Goal: Transaction & Acquisition: Download file/media

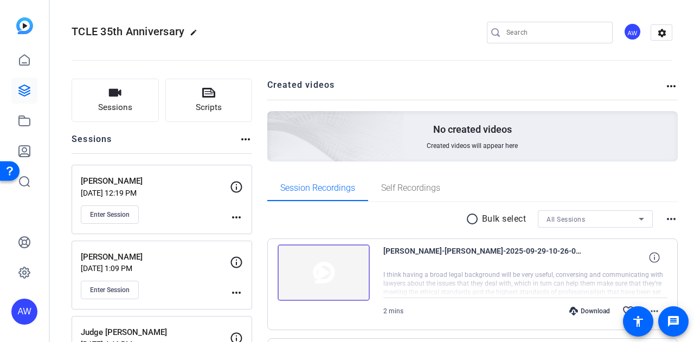
click at [178, 186] on p "[PERSON_NAME]" at bounding box center [155, 181] width 149 height 12
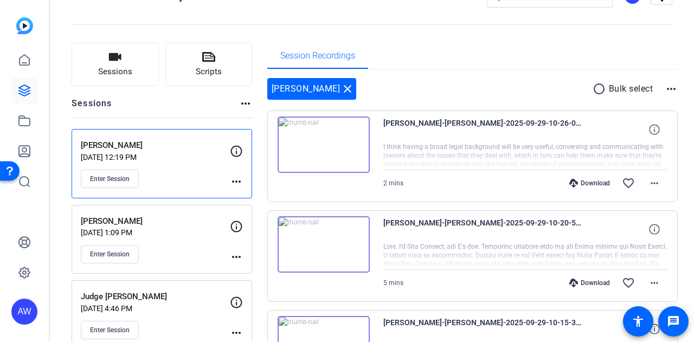
scroll to position [26, 0]
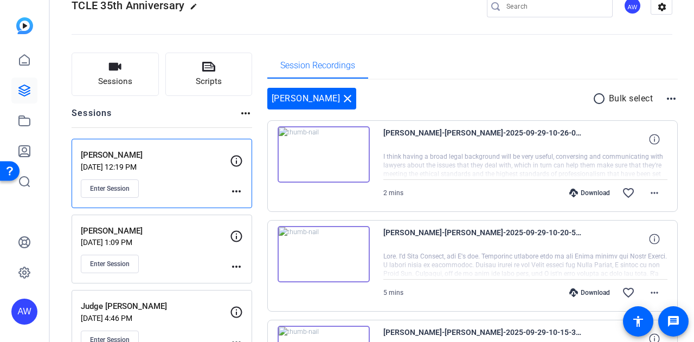
click at [584, 191] on div "Download" at bounding box center [590, 193] width 52 height 9
click at [581, 292] on div "Download" at bounding box center [590, 292] width 52 height 9
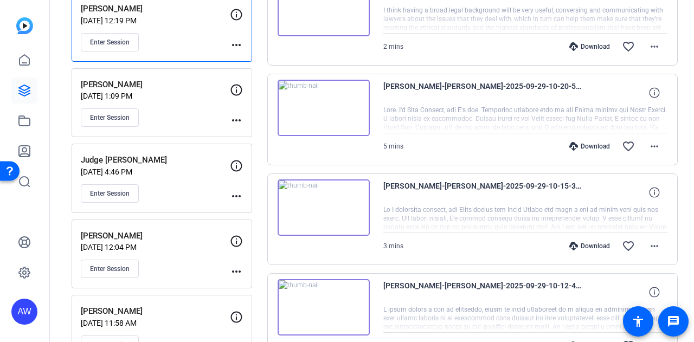
scroll to position [179, 0]
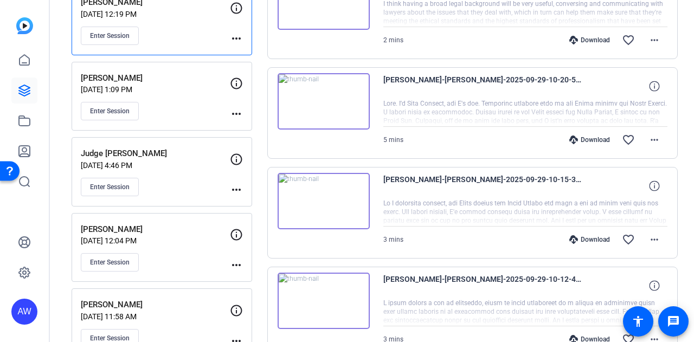
click at [579, 242] on div "Download favorite_border more_horiz" at bounding box center [567, 240] width 199 height 26
click at [579, 235] on div "Download" at bounding box center [590, 239] width 52 height 9
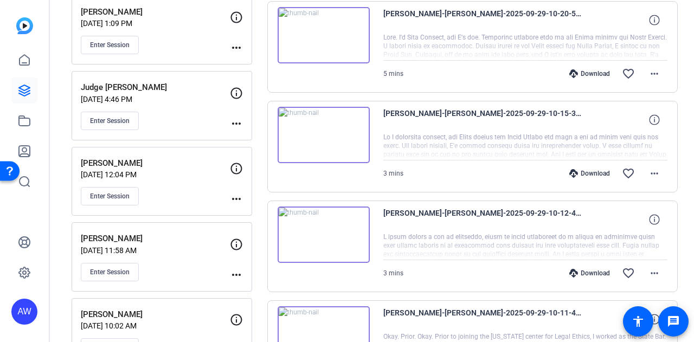
scroll to position [255, 0]
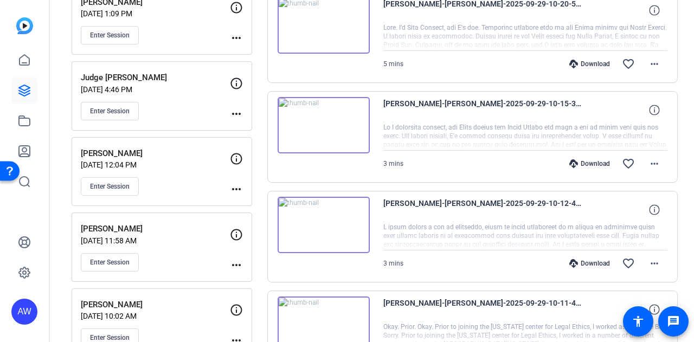
click at [583, 266] on div "Download favorite_border more_horiz" at bounding box center [567, 263] width 199 height 26
click at [583, 261] on div "Download" at bounding box center [590, 263] width 52 height 9
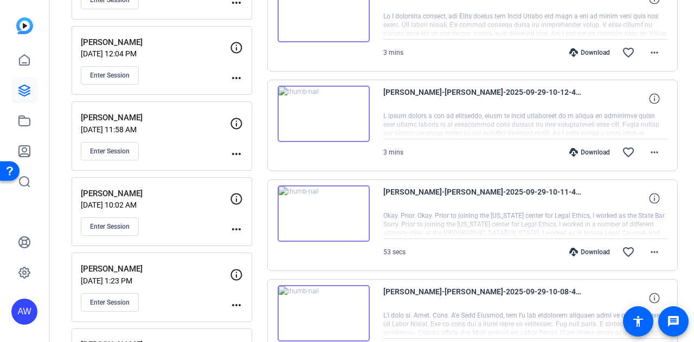
scroll to position [378, 0]
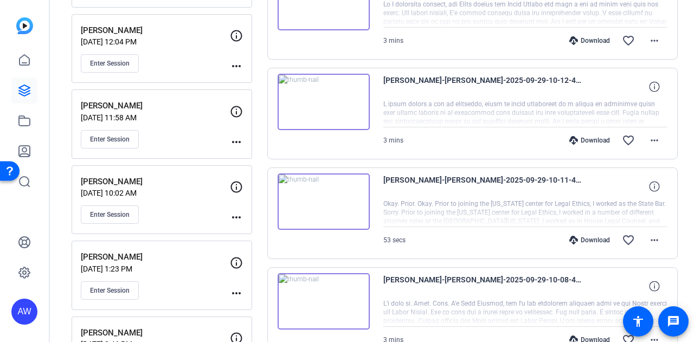
click at [584, 240] on div "Download" at bounding box center [590, 240] width 52 height 9
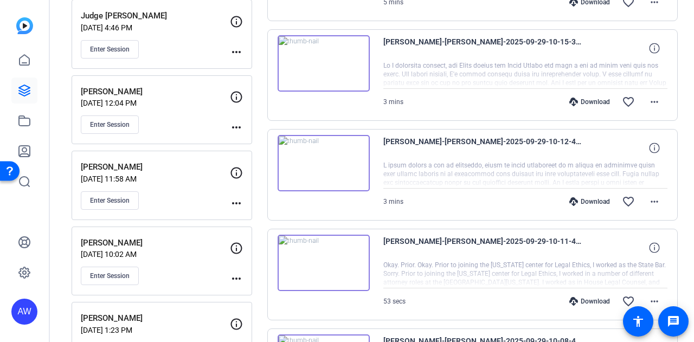
scroll to position [317, 0]
click at [676, 63] on div "Sessions Scripts Sessions more_horiz [PERSON_NAME] [DATE] 12:19 PM Enter Sessio…" at bounding box center [372, 331] width 644 height 1166
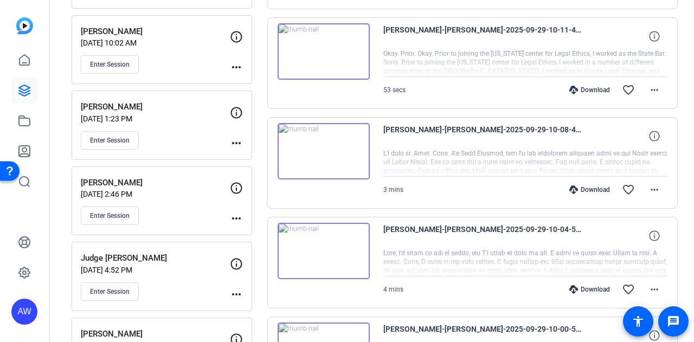
scroll to position [529, 0]
click at [595, 185] on div "Download" at bounding box center [590, 189] width 52 height 9
click at [583, 285] on div "Download" at bounding box center [590, 289] width 52 height 9
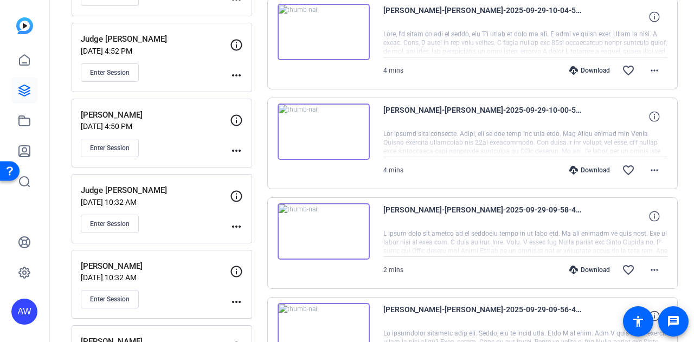
scroll to position [748, 0]
click at [588, 165] on div "Download" at bounding box center [590, 169] width 52 height 9
click at [584, 266] on div "Download" at bounding box center [590, 269] width 52 height 9
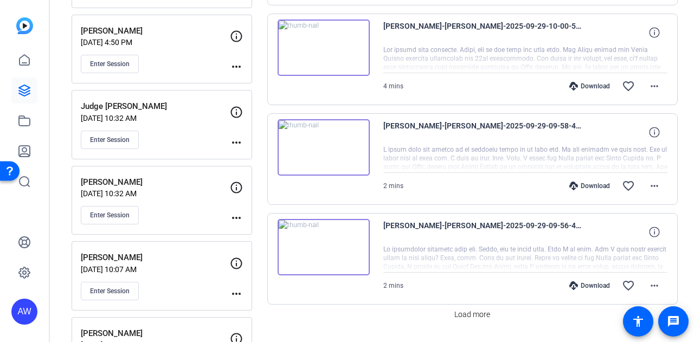
scroll to position [878, 0]
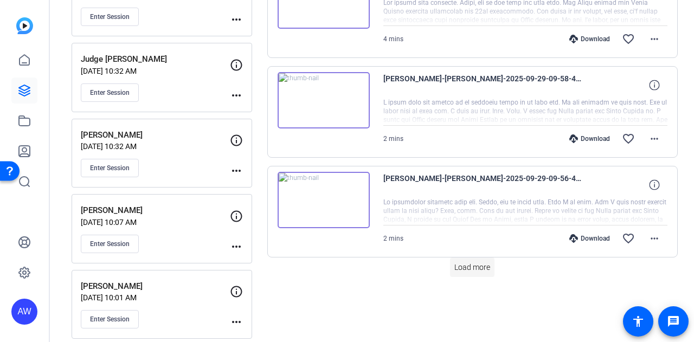
click at [475, 262] on span "Load more" at bounding box center [472, 267] width 36 height 11
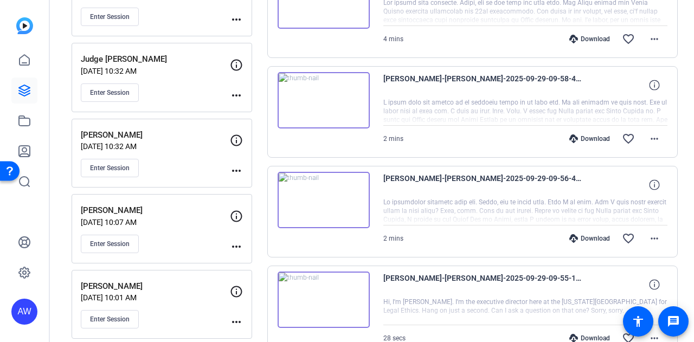
click at [596, 234] on div "Download" at bounding box center [590, 238] width 52 height 9
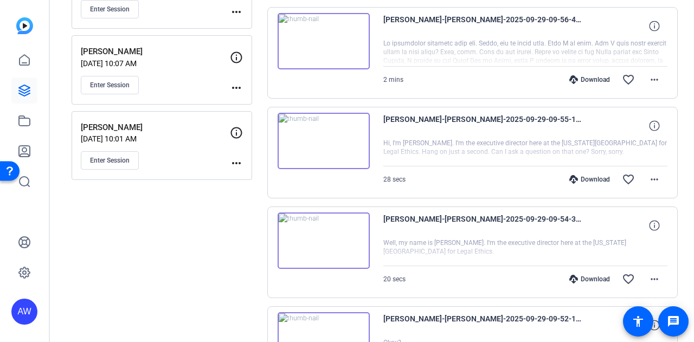
scroll to position [1039, 0]
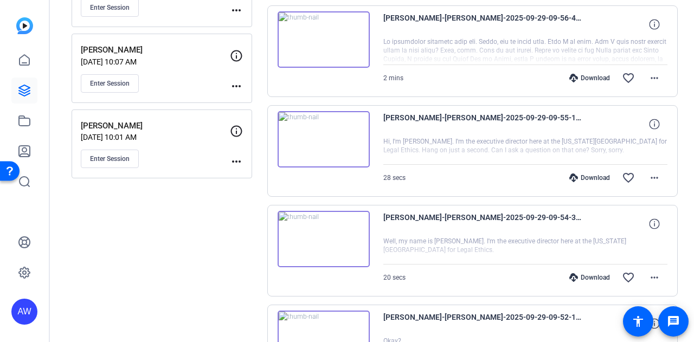
click at [585, 173] on div "Download" at bounding box center [590, 177] width 52 height 9
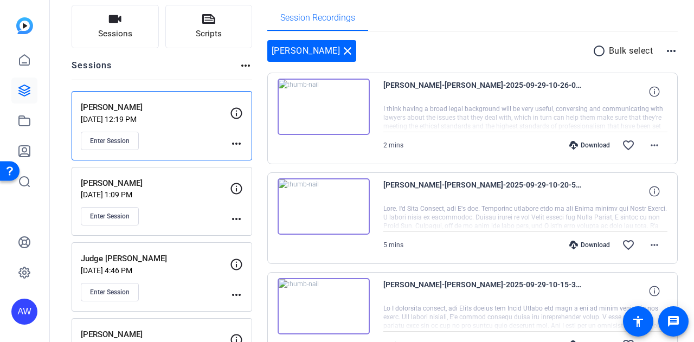
scroll to position [0, 0]
